Goal: Transaction & Acquisition: Purchase product/service

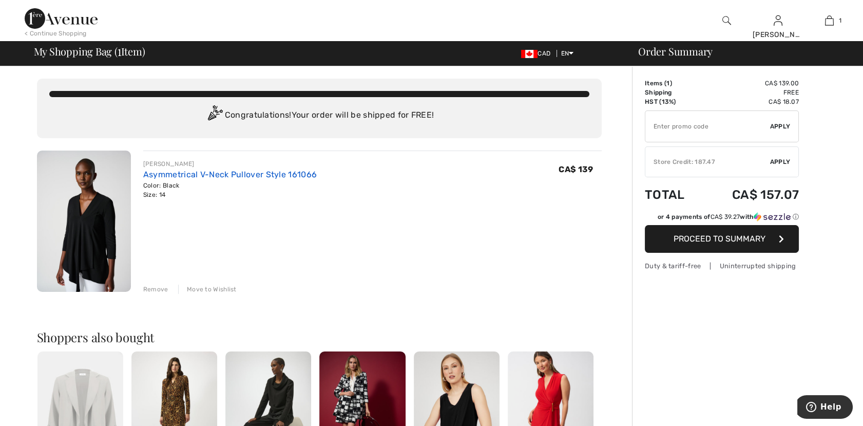
click at [227, 172] on link "Asymmetrical V-Neck Pullover Style 161066" at bounding box center [230, 174] width 174 height 10
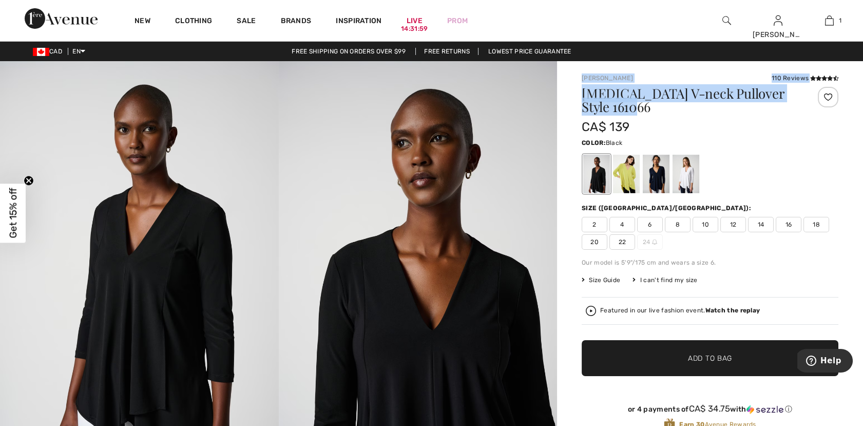
drag, startPoint x: 574, startPoint y: 76, endPoint x: 733, endPoint y: 103, distance: 160.9
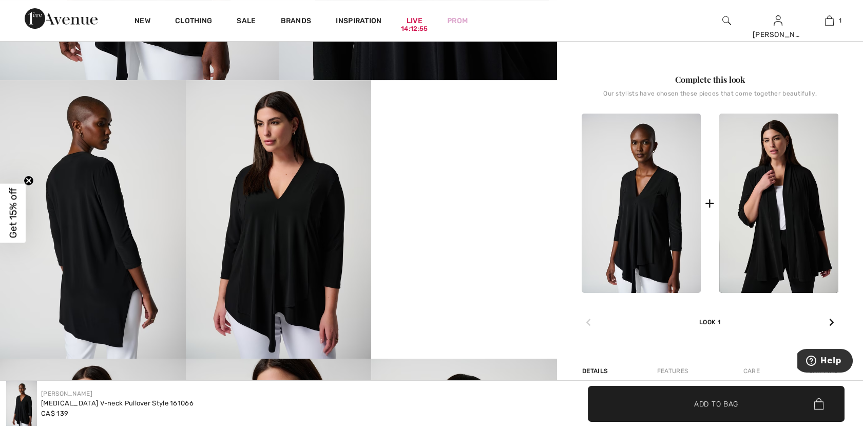
scroll to position [456, 0]
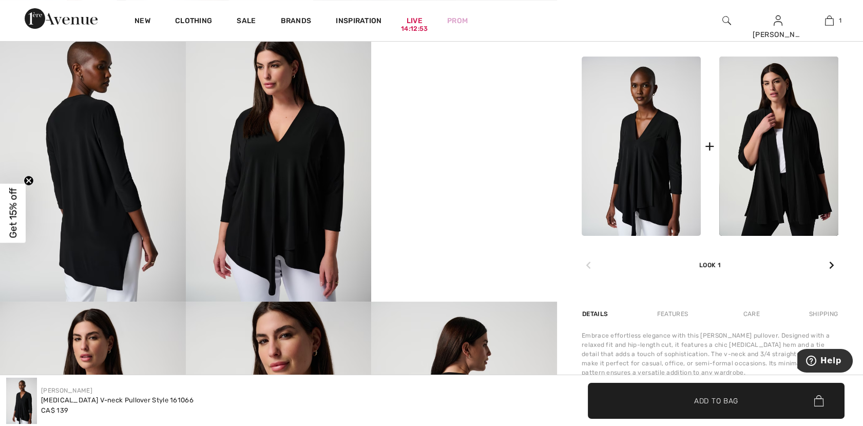
click at [468, 116] on video "Your browser does not support the video tag." at bounding box center [464, 69] width 186 height 93
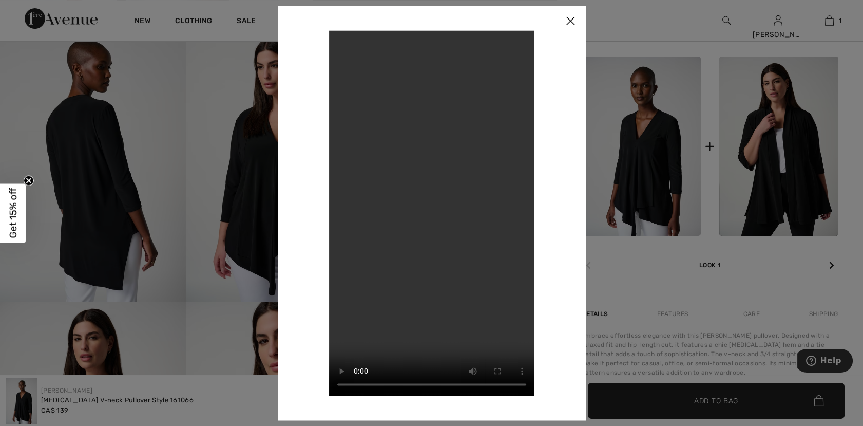
click at [567, 23] on img at bounding box center [570, 22] width 31 height 32
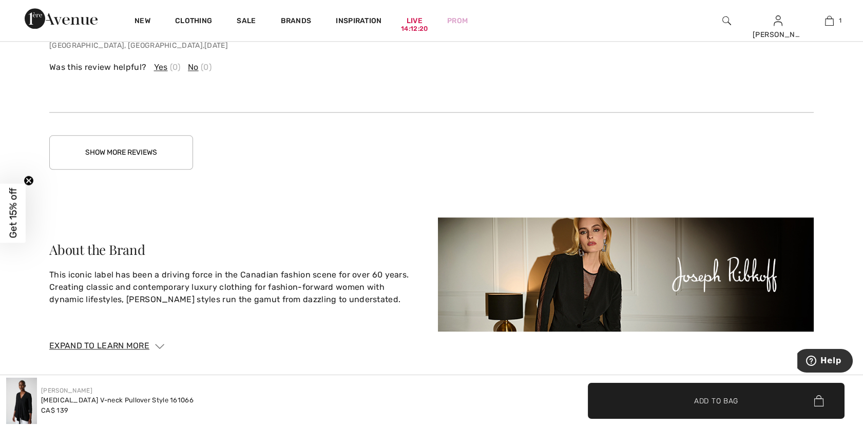
scroll to position [2738, 0]
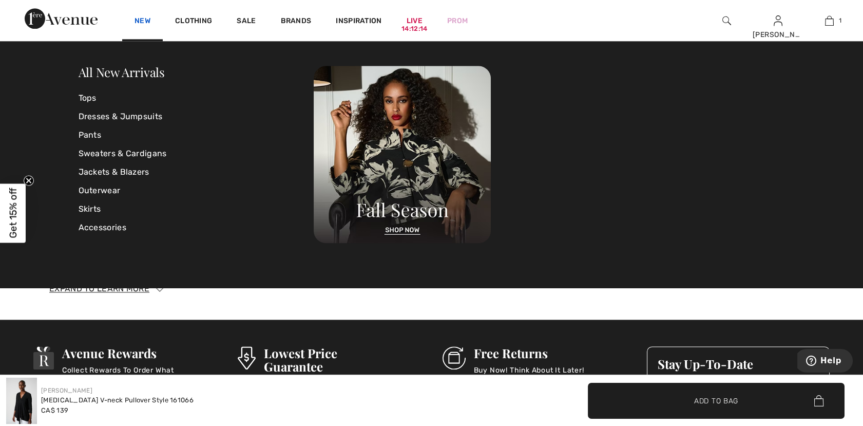
click at [144, 18] on link "New" at bounding box center [142, 21] width 16 height 11
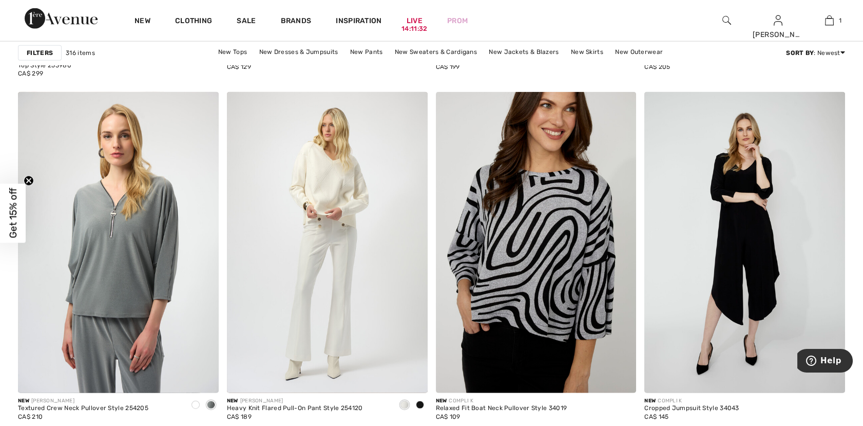
scroll to position [5361, 0]
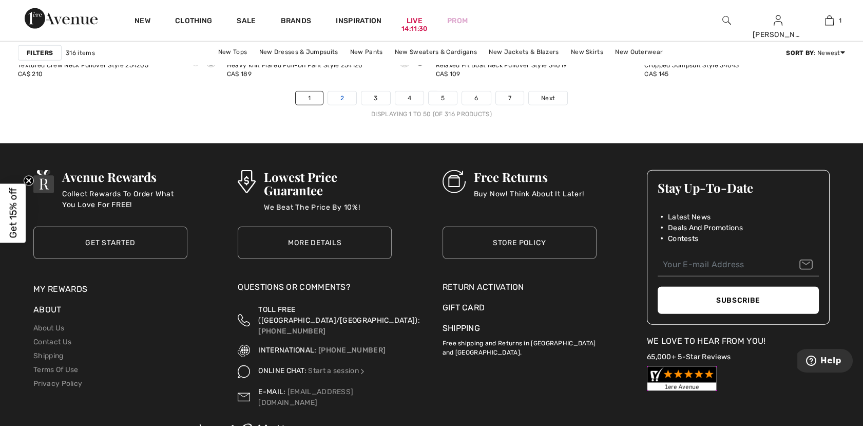
click at [343, 97] on link "2" at bounding box center [342, 97] width 28 height 13
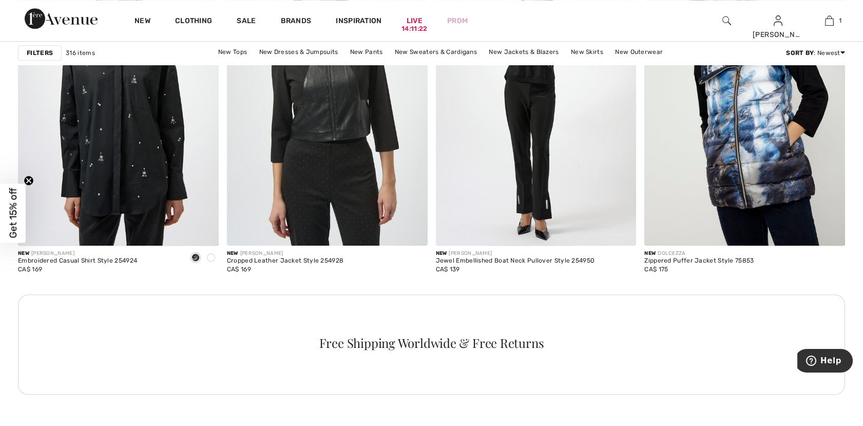
scroll to position [2509, 0]
